Goal: Navigation & Orientation: Find specific page/section

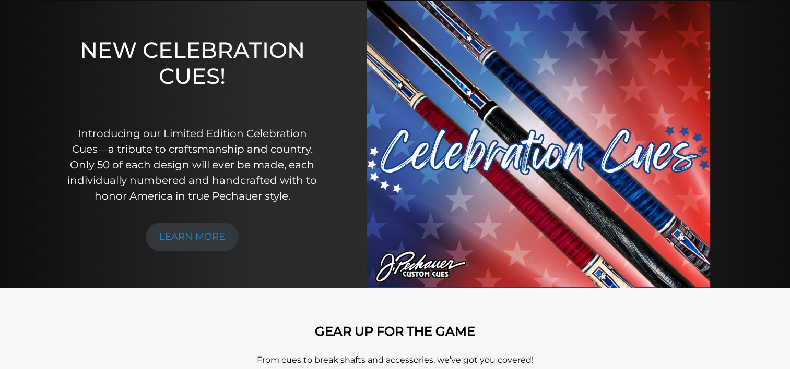
scroll to position [106, 0]
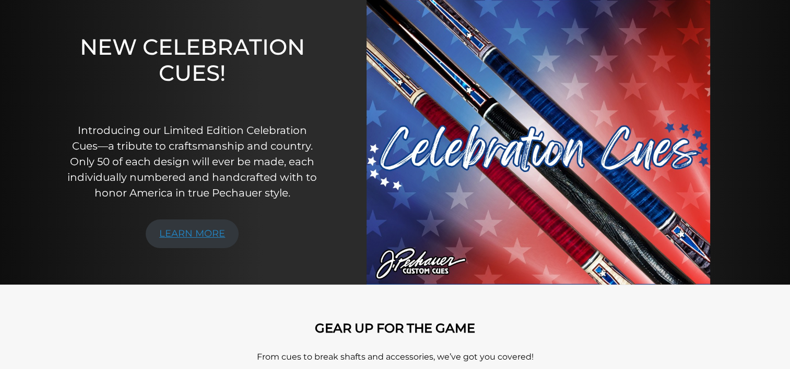
click at [190, 226] on link "LEARN MORE" at bounding box center [192, 234] width 93 height 29
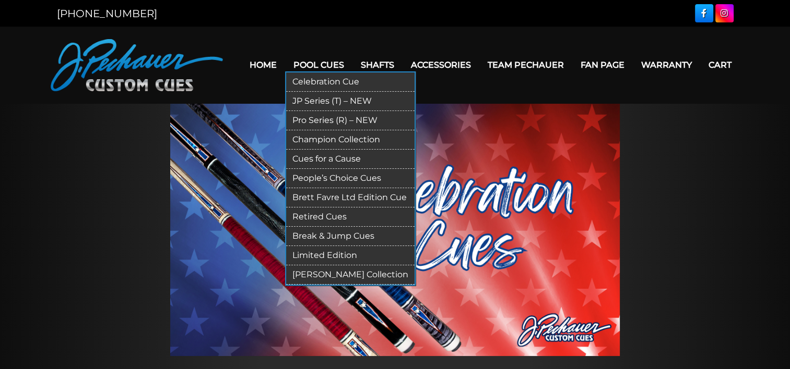
click at [314, 61] on link "Pool Cues" at bounding box center [318, 65] width 67 height 27
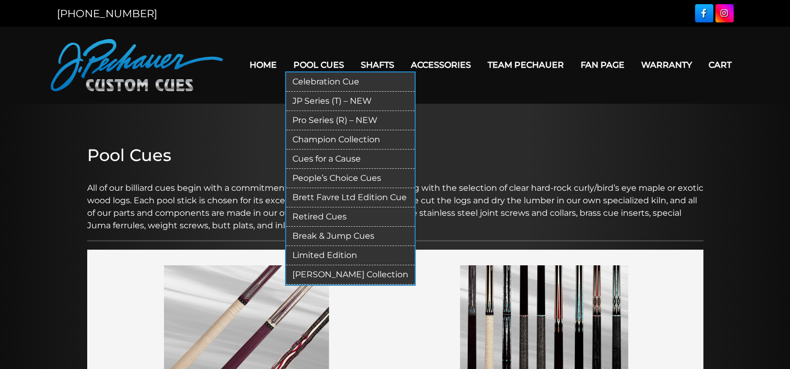
click at [304, 101] on link "JP Series (T) – NEW" at bounding box center [350, 101] width 128 height 19
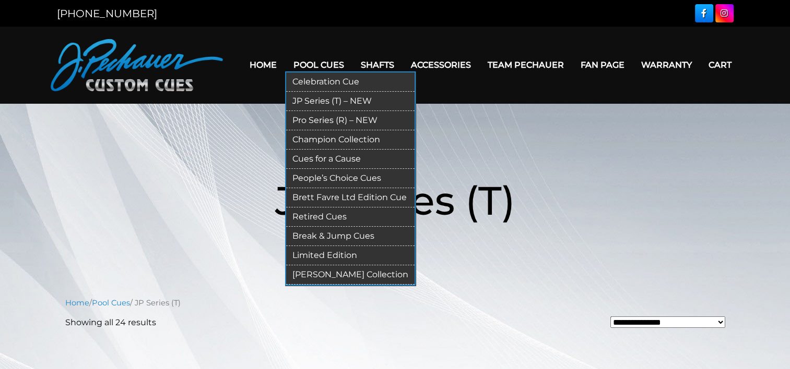
click at [307, 119] on link "Pro Series (R) – NEW" at bounding box center [350, 120] width 128 height 19
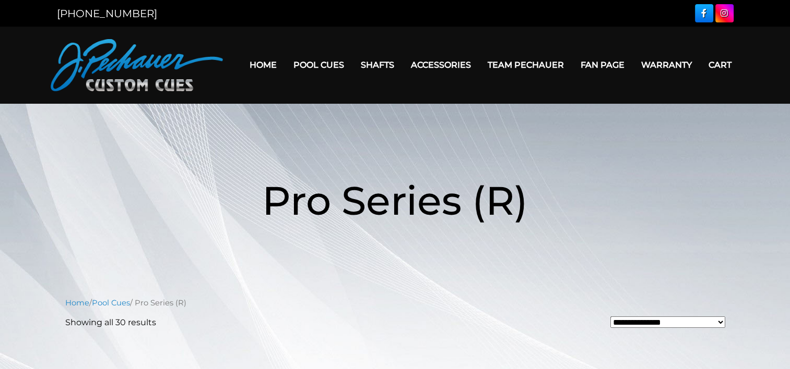
click at [657, 66] on link "Warranty" at bounding box center [665, 65] width 67 height 27
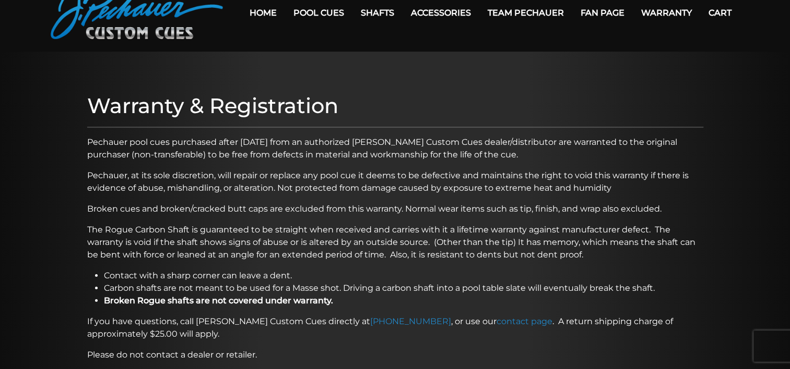
scroll to position [53, 0]
